Goal: Task Accomplishment & Management: Complete application form

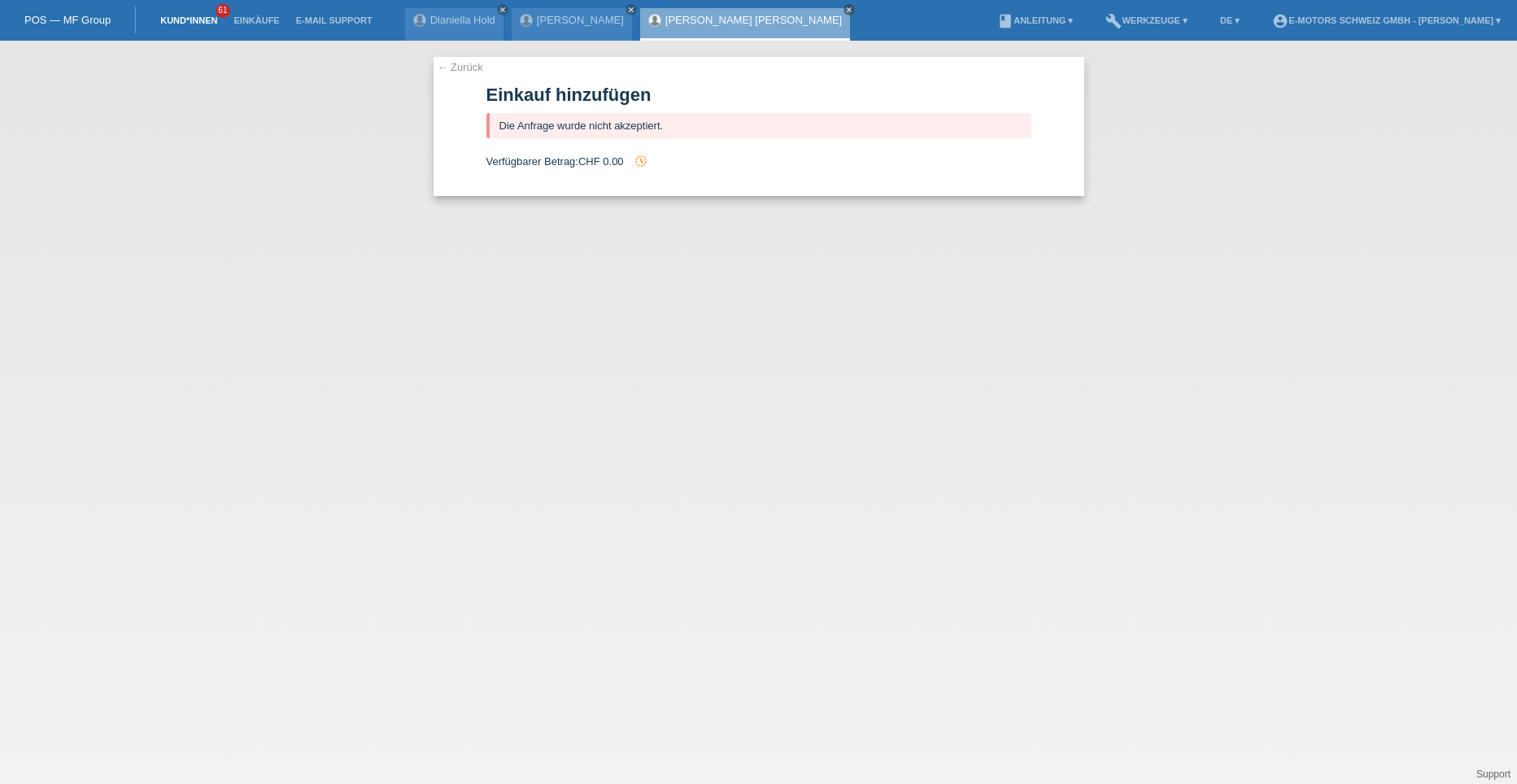
click at [184, 25] on link "Kund*innen" at bounding box center [189, 20] width 73 height 9
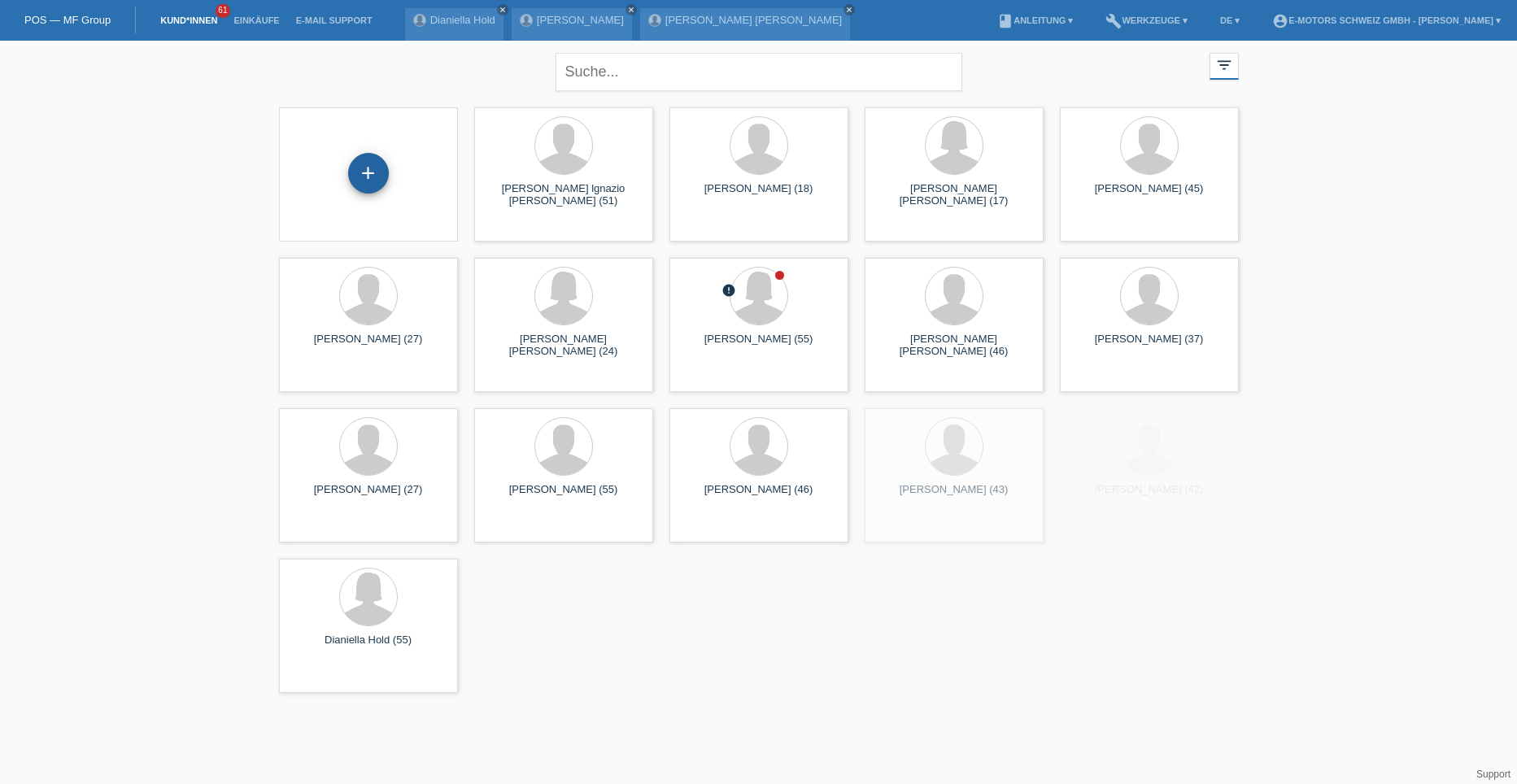
click at [361, 181] on div "+" at bounding box center [369, 173] width 39 height 28
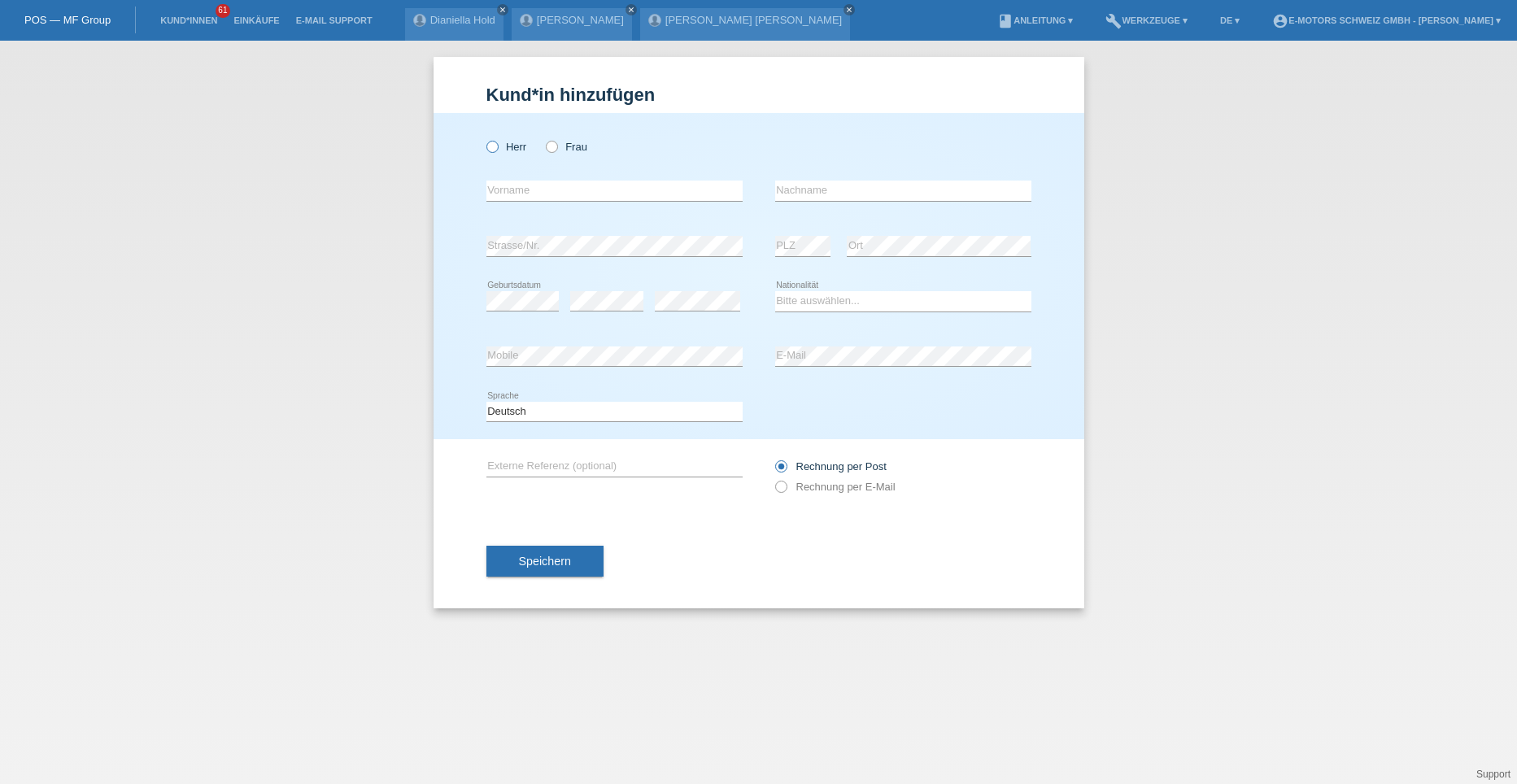
click at [484, 138] on icon at bounding box center [484, 138] width 0 height 0
click at [494, 151] on input "Herr" at bounding box center [491, 146] width 10 height 10
radio input "true"
click at [503, 184] on input "text" at bounding box center [614, 191] width 257 height 20
type input "Marian Catalin"
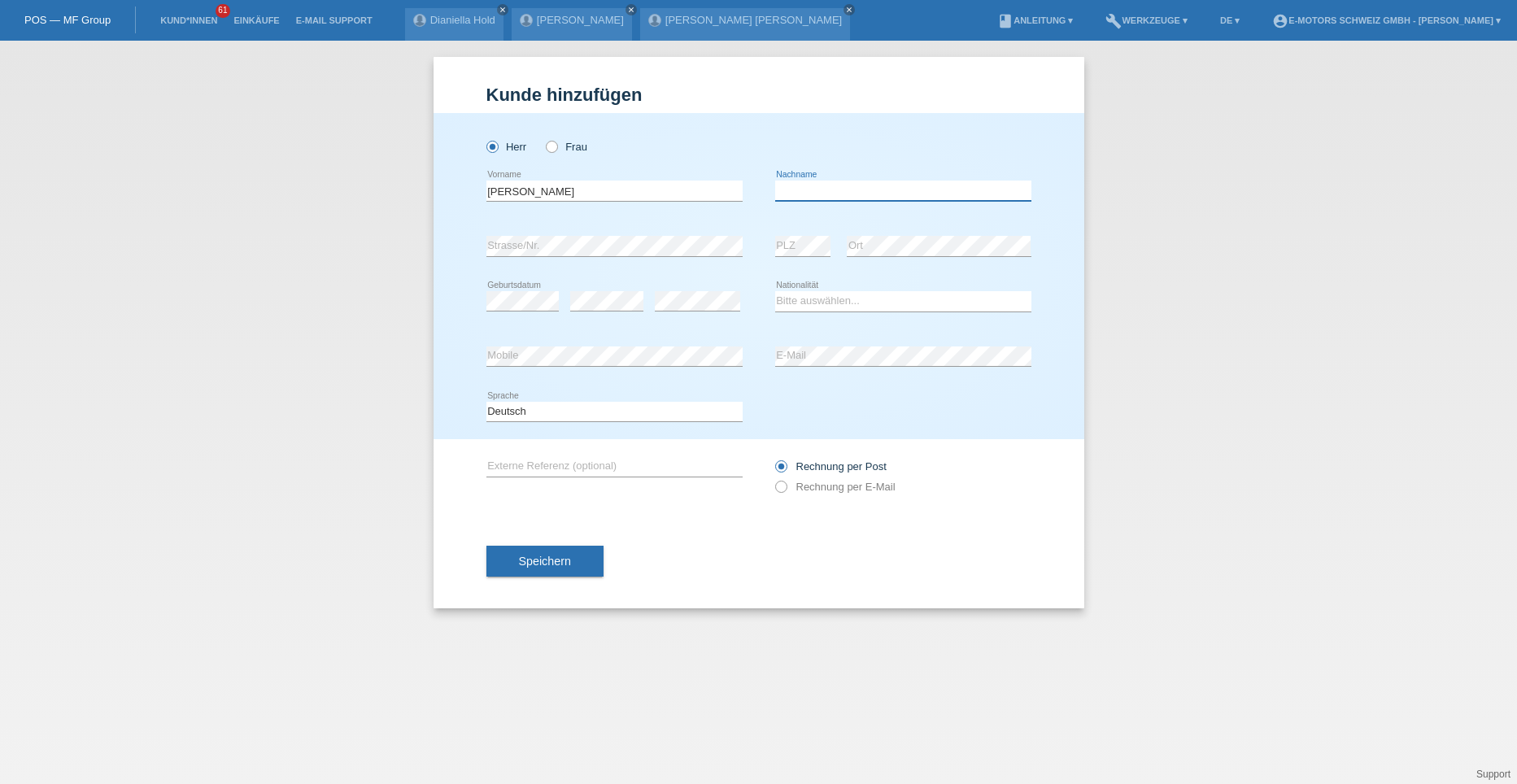
click at [850, 188] on input "text" at bounding box center [903, 191] width 257 height 20
type input "Cheorghe"
click at [800, 298] on select "Bitte auswählen... Schweiz Deutschland Liechtenstein Österreich ------------ Af…" at bounding box center [903, 301] width 257 height 20
select select "RO"
click at [775, 291] on select "Bitte auswählen... Schweiz Deutschland Liechtenstein Österreich ------------ Af…" at bounding box center [903, 301] width 257 height 20
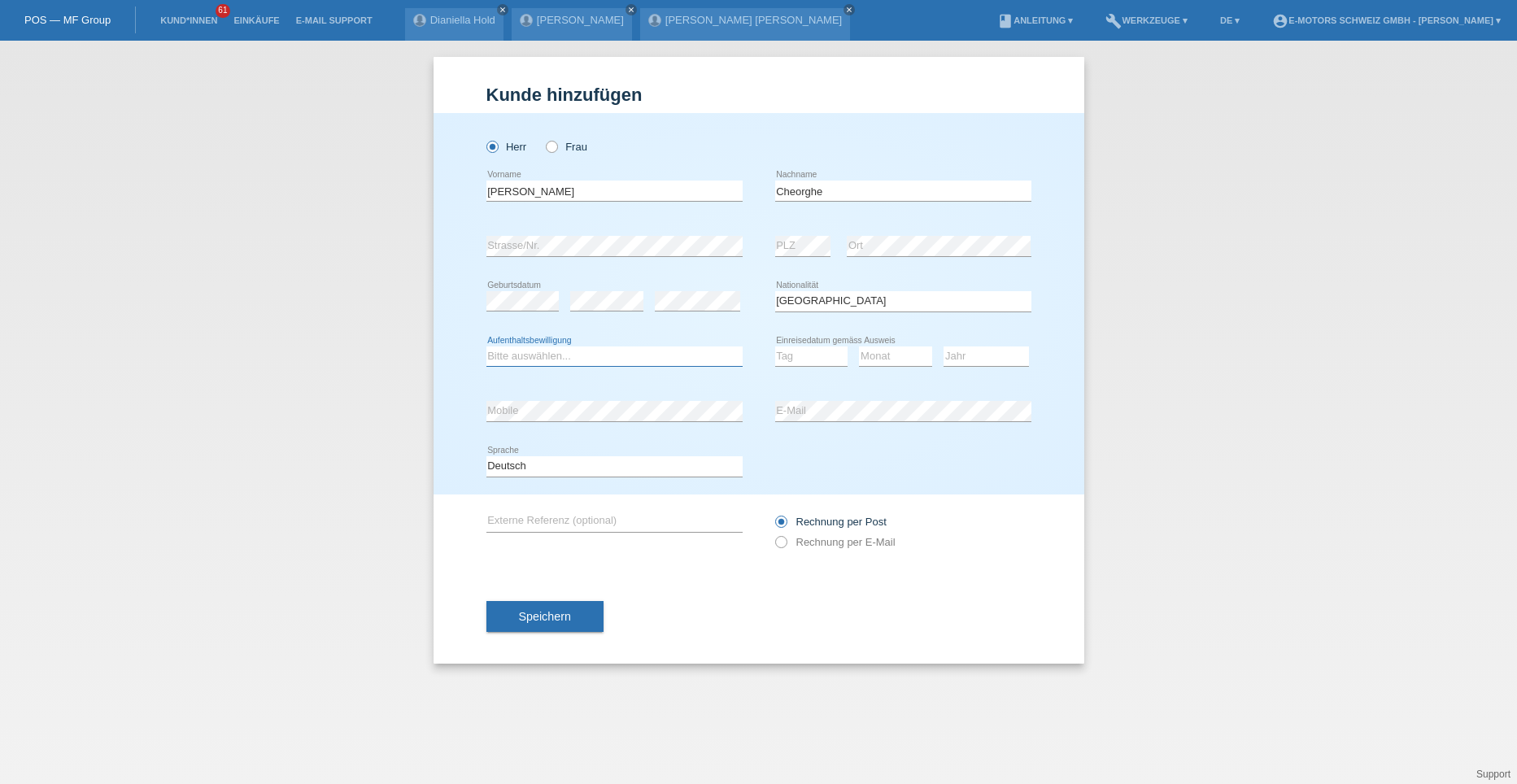
click at [573, 352] on select "Bitte auswählen... C B B - Flüchtlingsstatus Andere" at bounding box center [614, 356] width 257 height 20
select select "B"
click at [486, 347] on select "Bitte auswählen... C B B - Flüchtlingsstatus Andere" at bounding box center [614, 356] width 257 height 20
click at [783, 358] on select "Tag 01 02 03 04 05 06 07 08 09 10 11" at bounding box center [812, 356] width 73 height 20
select select "05"
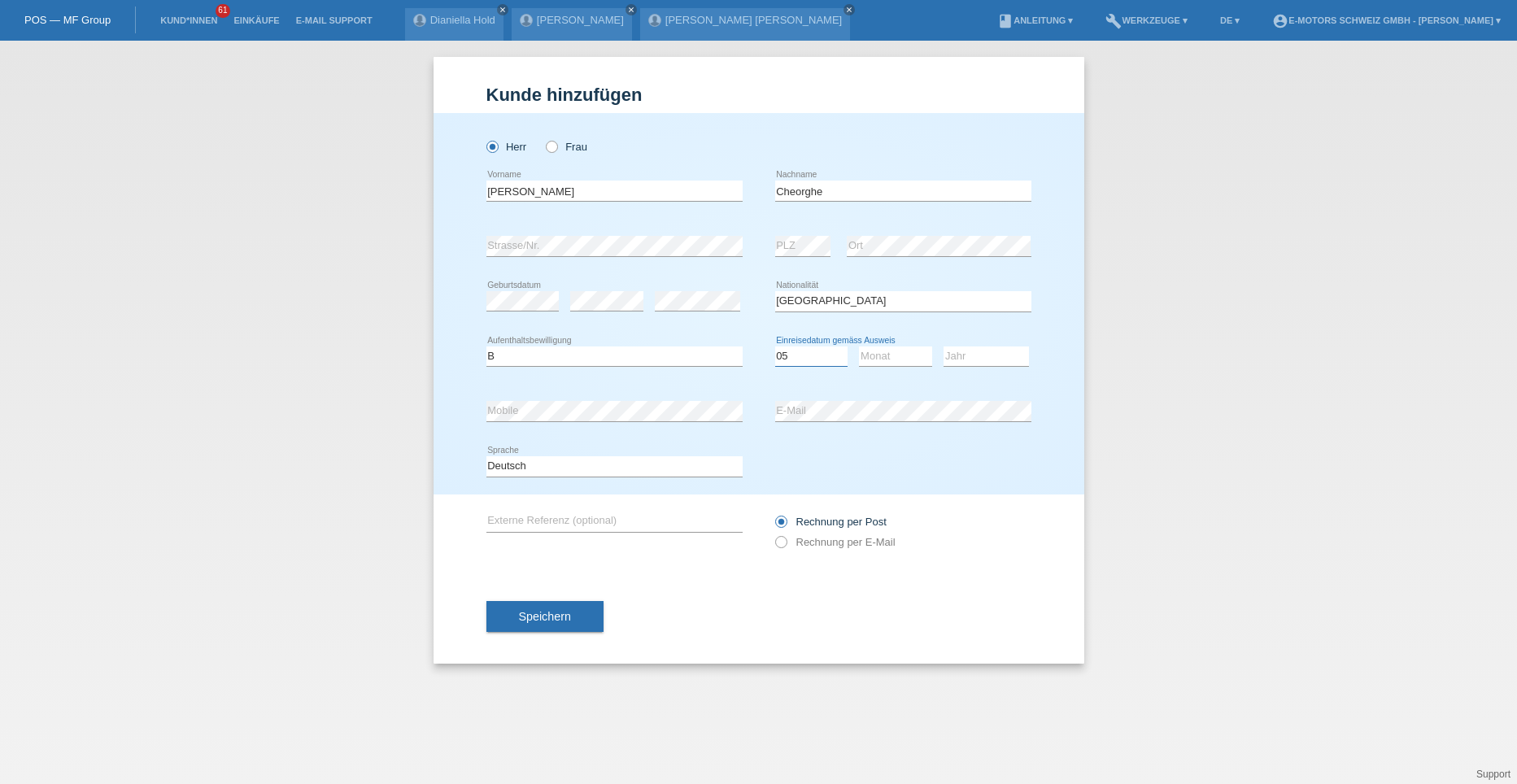
click at [775, 347] on select "Tag 01 02 03 04 05 06 07 08 09 10 11" at bounding box center [812, 356] width 73 height 20
click at [872, 349] on select "Monat 01 02 03 04 05 06 07 08 09 10 11" at bounding box center [896, 356] width 73 height 20
select select "03"
click at [859, 347] on select "Monat 01 02 03 04 05 06 07 08 09 10 11" at bounding box center [896, 356] width 73 height 20
click at [969, 353] on select "Jahr 2025 2024 2023 2022 2021 2020 2019 2018 2017 2016 2015 2014 2013 2012 2011…" at bounding box center [986, 356] width 86 height 20
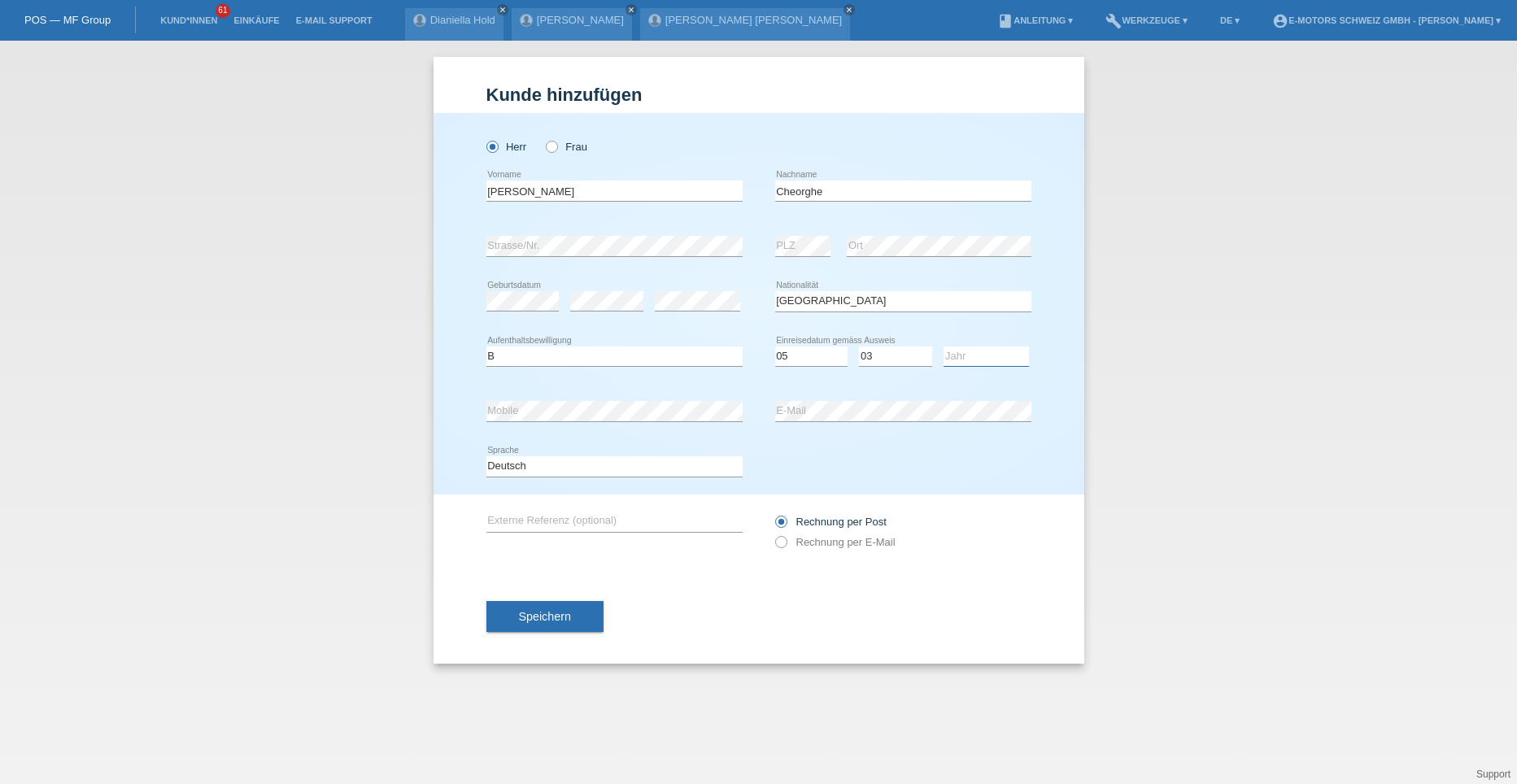
select select "2023"
click at [943, 347] on select "Jahr 2025 2024 2023 2022 2021 2020 2019 2018 2017 2016 2015 2014 2013 2012 2011…" at bounding box center [986, 356] width 86 height 20
click at [508, 615] on button "Speichern" at bounding box center [545, 616] width 117 height 31
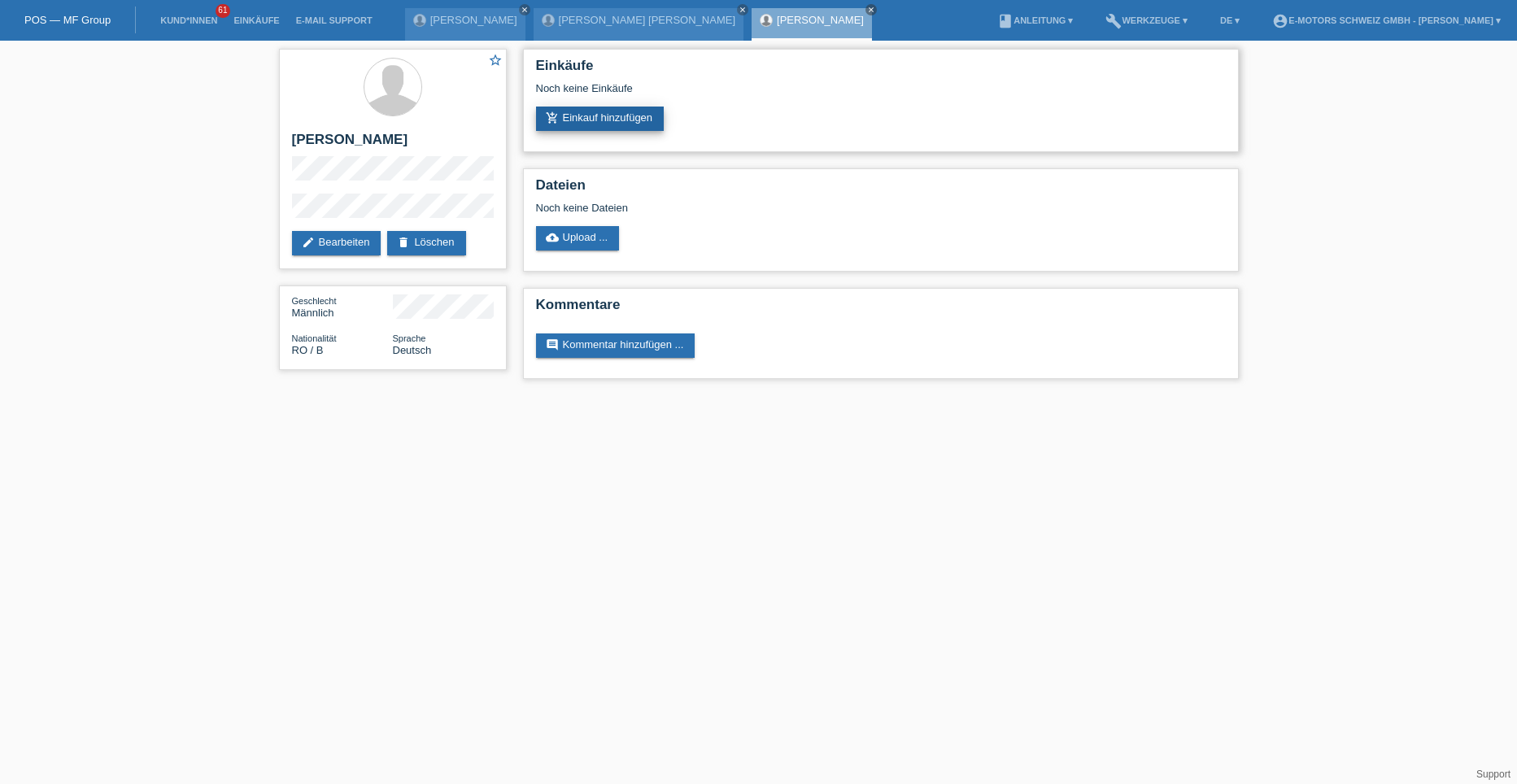
click at [602, 116] on link "add_shopping_cart Einkauf hinzufügen" at bounding box center [600, 118] width 128 height 25
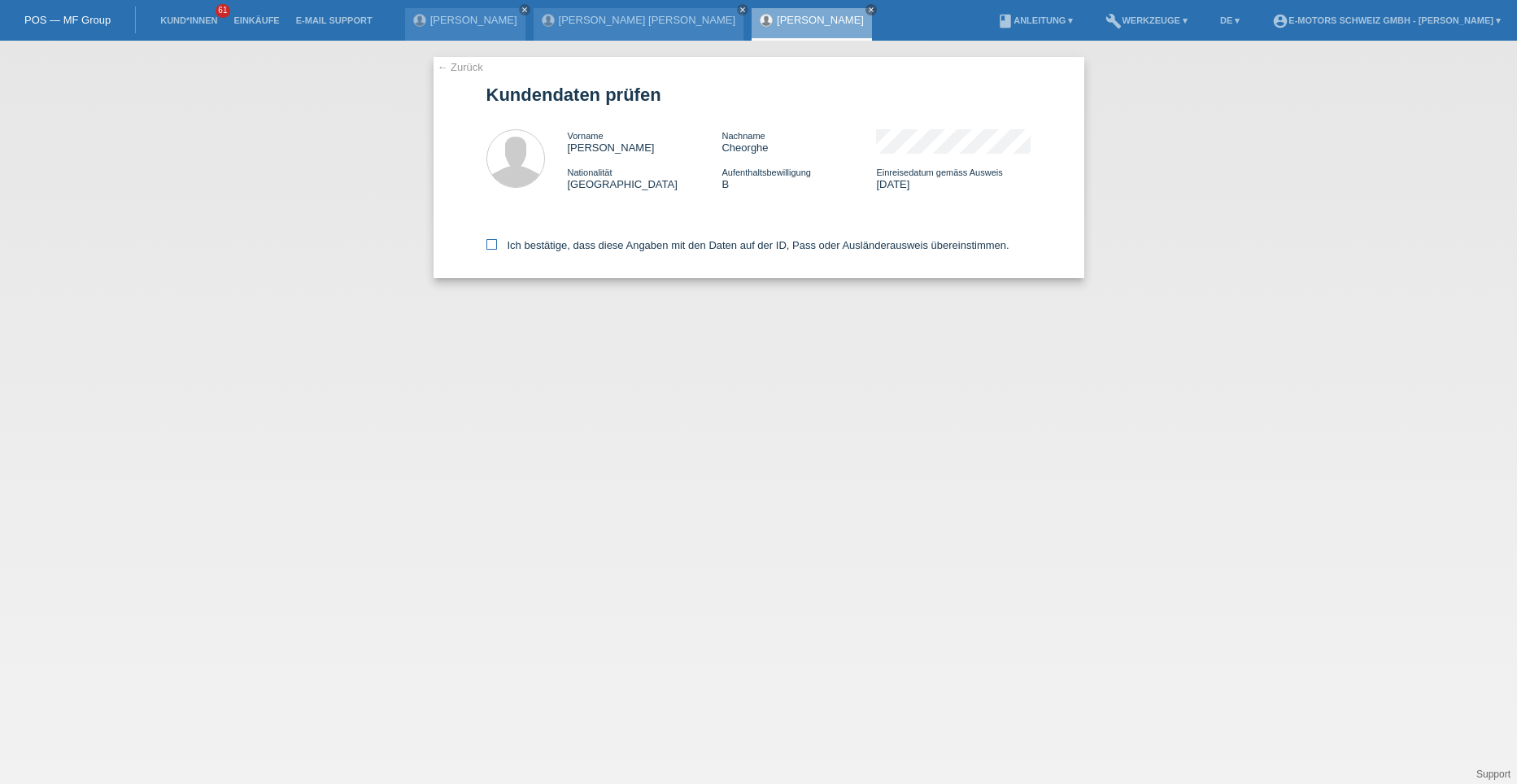
click at [490, 247] on icon at bounding box center [491, 244] width 10 height 10
click at [490, 247] on input "Ich bestätige, dass diese Angaben mit den Daten auf der ID, Pass oder Ausländer…" at bounding box center [491, 244] width 10 height 10
checkbox input "true"
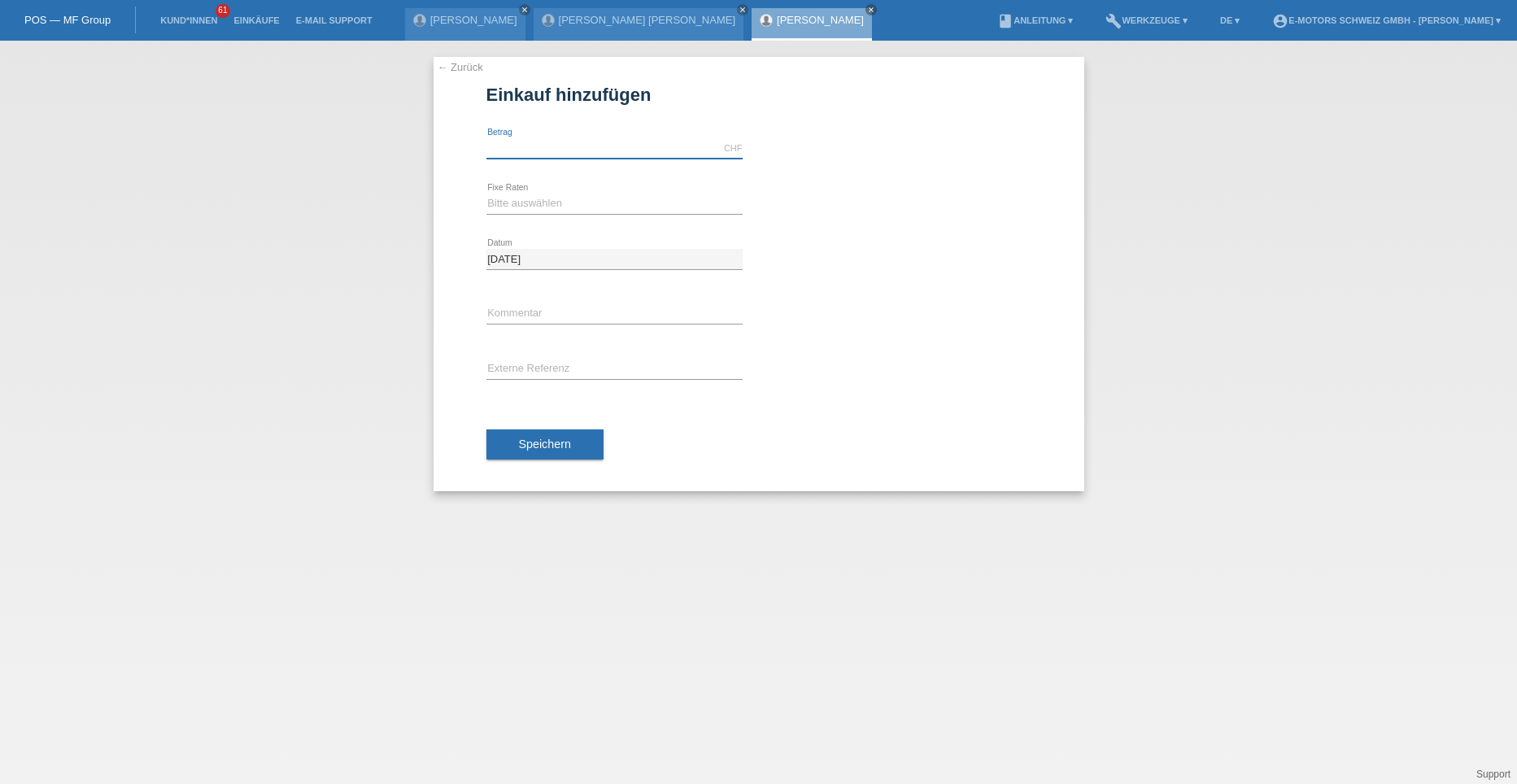
click at [534, 154] on input "text" at bounding box center [614, 149] width 257 height 20
type input "5000.00"
click at [518, 201] on select "Bitte auswählen 12 Raten 24 Raten 36 Raten 48 Raten" at bounding box center [614, 203] width 257 height 20
select select "214"
click at [486, 194] on select "Bitte auswählen 12 Raten 24 Raten 36 Raten 48 Raten" at bounding box center [614, 203] width 257 height 20
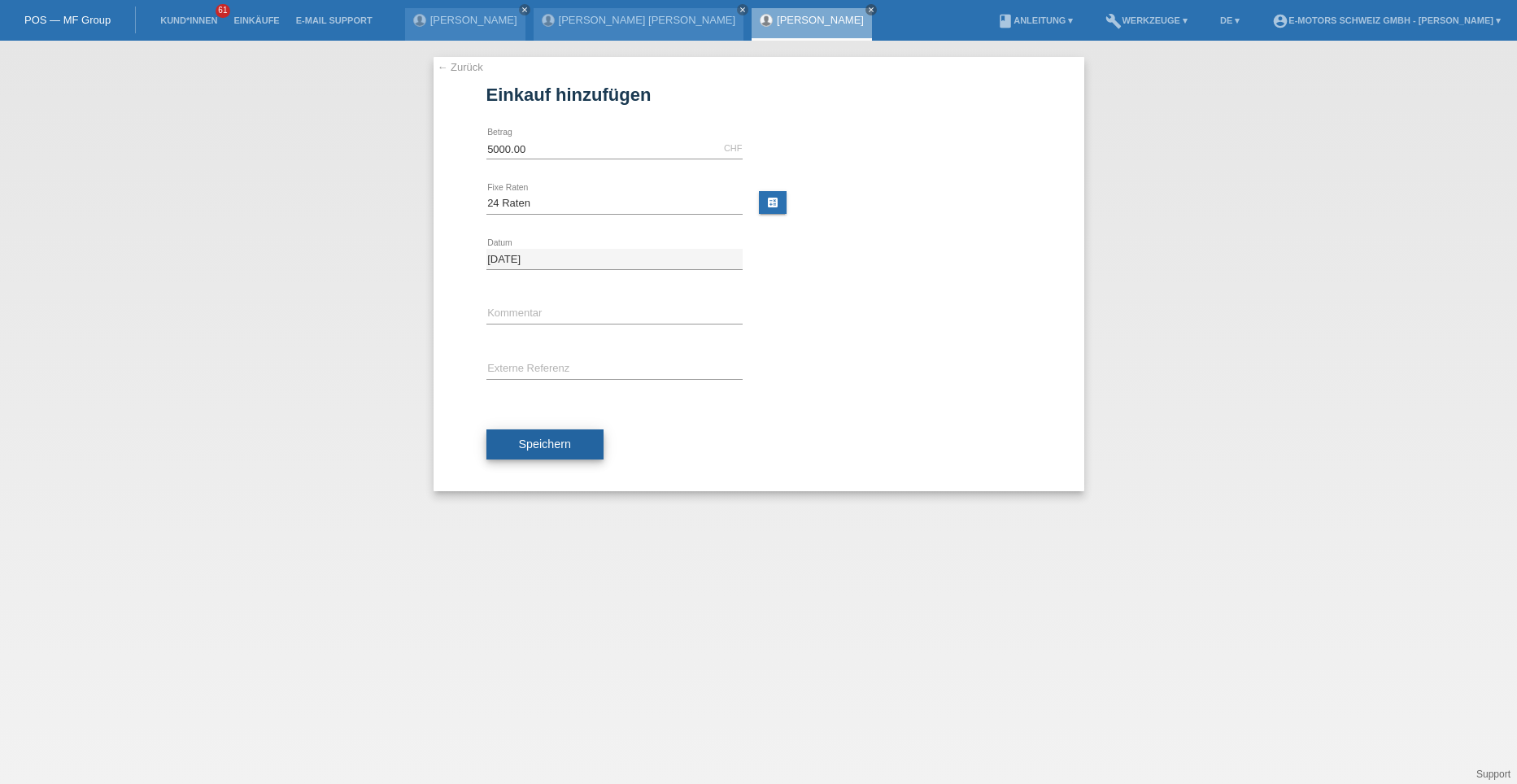
click at [552, 441] on span "Speichern" at bounding box center [545, 443] width 52 height 13
